Goal: Transaction & Acquisition: Book appointment/travel/reservation

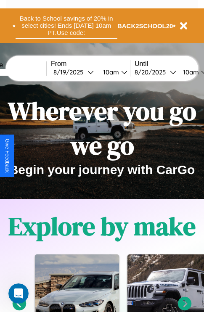
click at [66, 26] on button "Back to School savings of 20% in select cities! Ends [DATE] 10am PT. Use code:" at bounding box center [67, 26] width 102 height 26
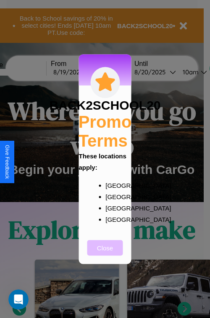
click at [105, 253] on button "Close" at bounding box center [105, 248] width 36 height 16
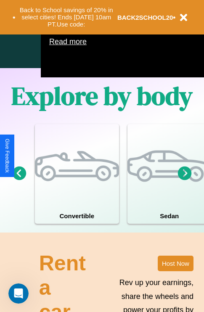
scroll to position [540, 0]
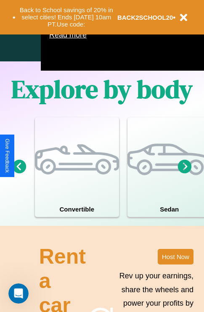
click at [19, 173] on icon at bounding box center [20, 166] width 14 height 14
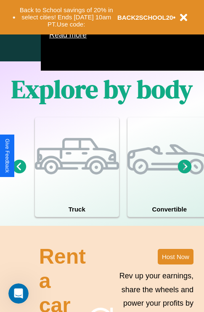
click at [184, 173] on icon at bounding box center [185, 166] width 14 height 14
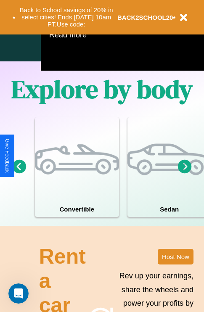
click at [184, 173] on icon at bounding box center [185, 166] width 14 height 14
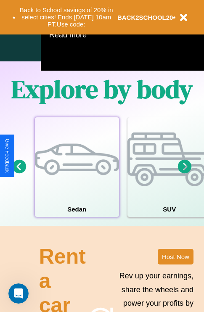
click at [76, 179] on div at bounding box center [77, 159] width 84 height 84
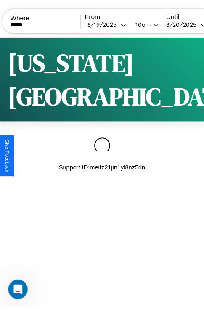
scroll to position [0, 73]
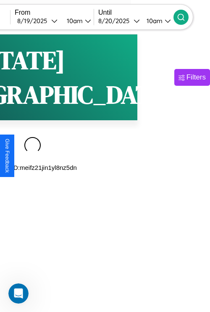
type input "*****"
click at [185, 17] on icon at bounding box center [181, 17] width 8 height 8
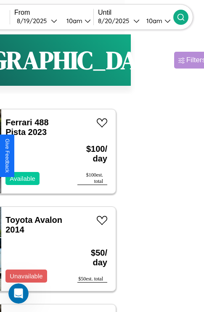
click at [186, 60] on div "Filters" at bounding box center [195, 60] width 19 height 8
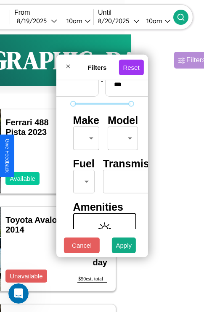
scroll to position [68, 0]
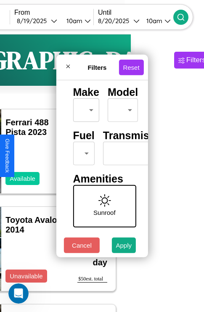
click at [82, 151] on body "CarGo Where ***** From [DATE] 10am Until [DATE] 10am Become a Host Login Sign U…" at bounding box center [29, 173] width 204 height 347
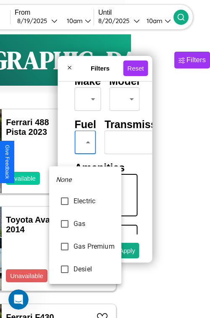
type input "***"
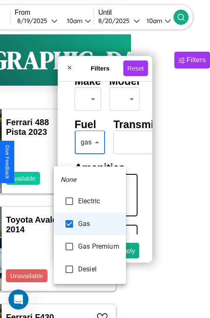
click at [89, 155] on div at bounding box center [105, 159] width 210 height 318
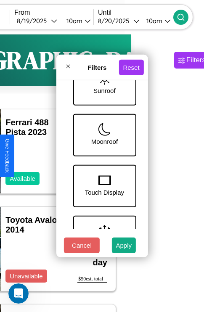
scroll to position [324, 0]
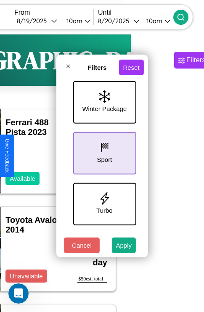
click at [103, 151] on icon at bounding box center [104, 147] width 13 height 13
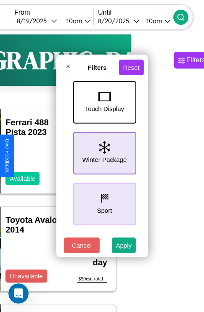
click at [103, 151] on icon at bounding box center [104, 147] width 11 height 13
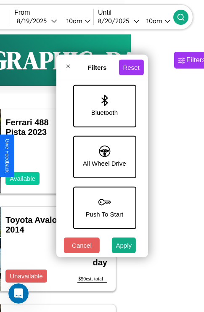
scroll to position [577, 0]
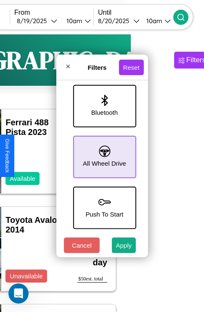
click at [103, 152] on icon at bounding box center [104, 150] width 11 height 11
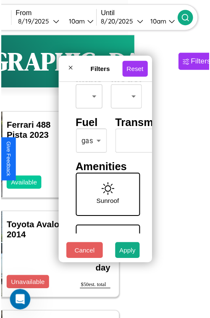
scroll to position [25, 0]
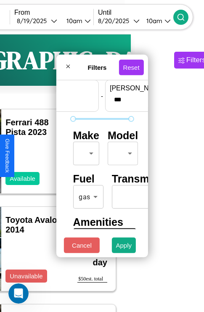
click at [84, 151] on body "CarGo Where ***** From [DATE] 10am Until [DATE] 10am Become a Host Login Sign U…" at bounding box center [29, 173] width 204 height 347
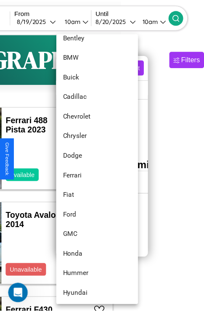
scroll to position [157, 0]
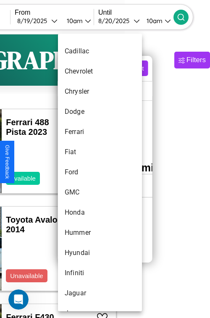
click at [84, 172] on li "Ford" at bounding box center [100, 172] width 84 height 20
type input "****"
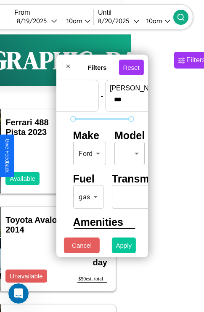
click at [124, 247] on button "Apply" at bounding box center [124, 245] width 24 height 16
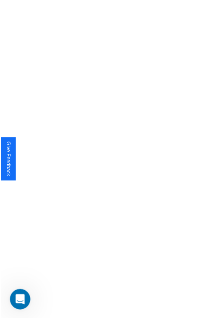
scroll to position [0, 0]
